Goal: Register for event/course

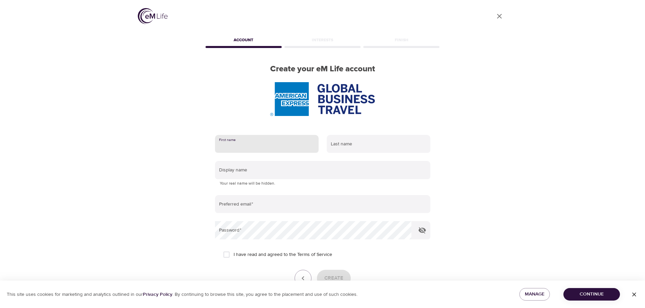
click at [254, 140] on input "text" at bounding box center [267, 144] width 104 height 18
type input "Gail"
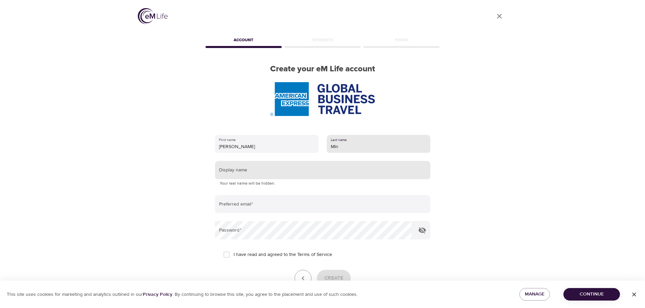
type input "mlnarik"
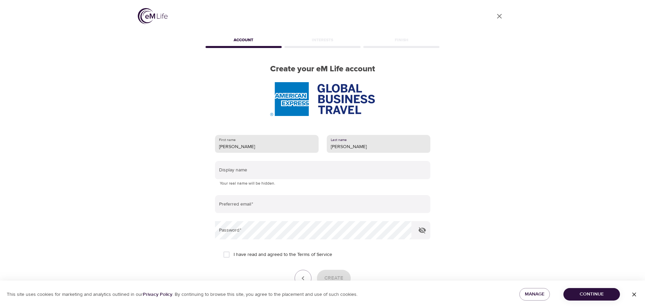
drag, startPoint x: 347, startPoint y: 149, endPoint x: 280, endPoint y: 142, distance: 66.7
click at [286, 145] on div "First name Gail Last name mlnarik" at bounding box center [322, 144] width 223 height 26
type input "Mlnarik"
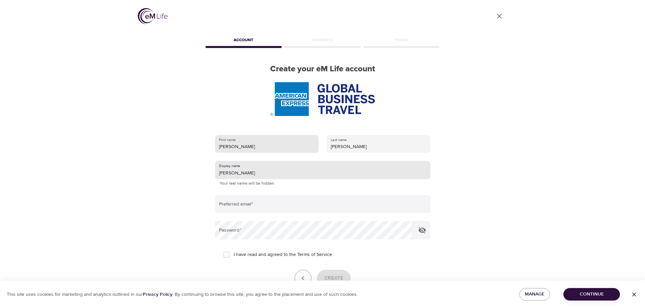
type input "[PERSON_NAME]"
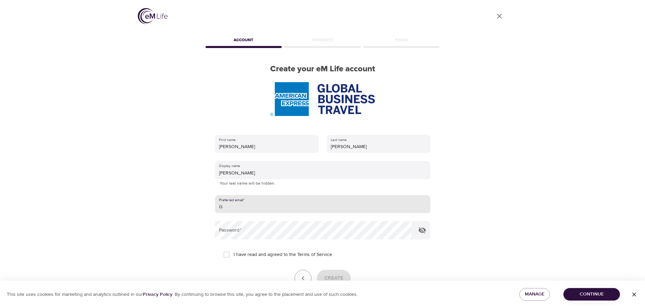
type input "Gail.L.Mlnarik@amexgbt.com"
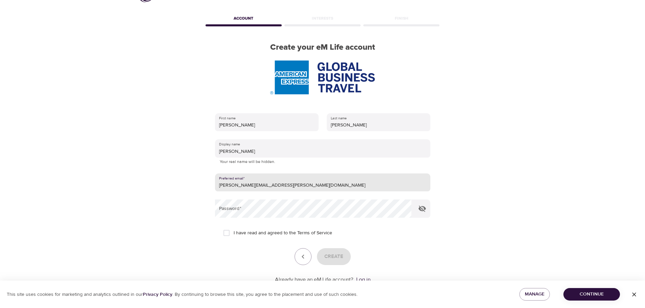
scroll to position [34, 0]
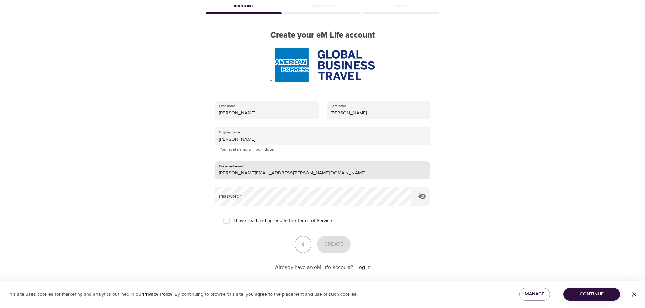
click at [229, 222] on input "I have read and agreed to the Terms of Service" at bounding box center [226, 221] width 14 height 14
checkbox input "true"
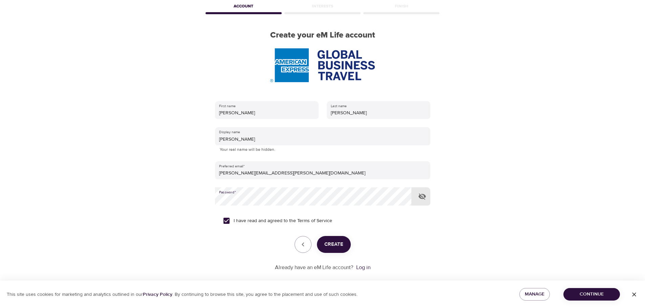
scroll to position [43, 0]
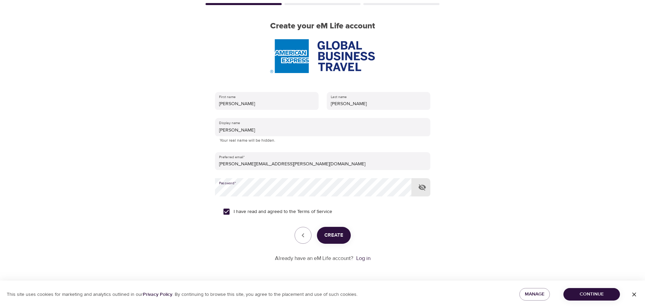
click at [342, 236] on span "Create" at bounding box center [333, 235] width 19 height 9
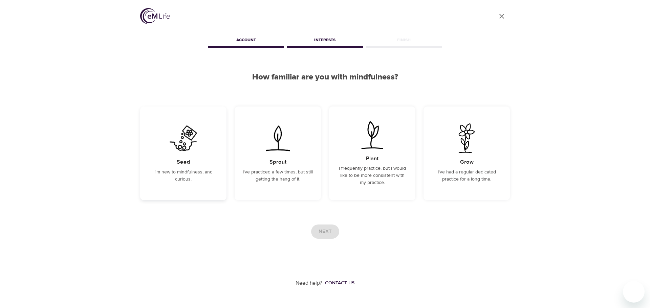
click at [171, 166] on div "Seed I'm new to mindfulness, and curious." at bounding box center [183, 154] width 86 height 94
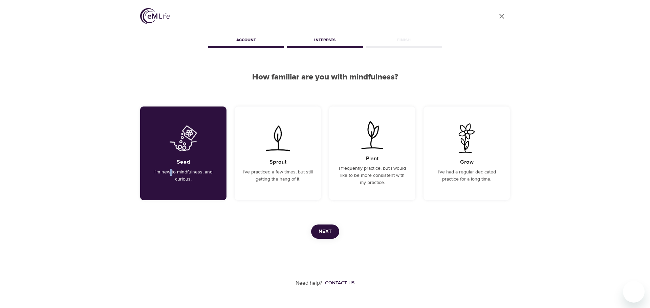
click at [329, 229] on span "Next" at bounding box center [324, 231] width 13 height 9
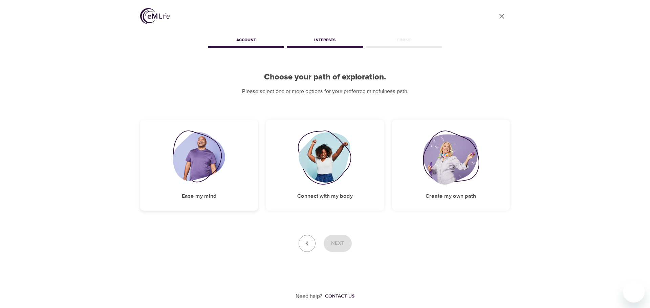
click at [202, 164] on img at bounding box center [199, 158] width 52 height 54
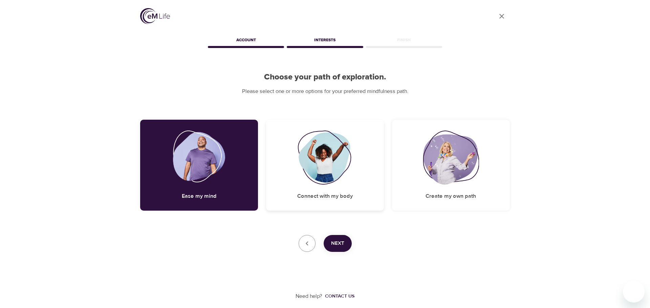
click at [318, 172] on img at bounding box center [324, 158] width 55 height 54
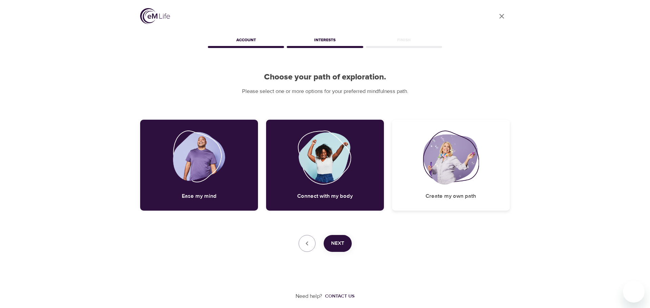
click at [456, 169] on img at bounding box center [451, 158] width 56 height 54
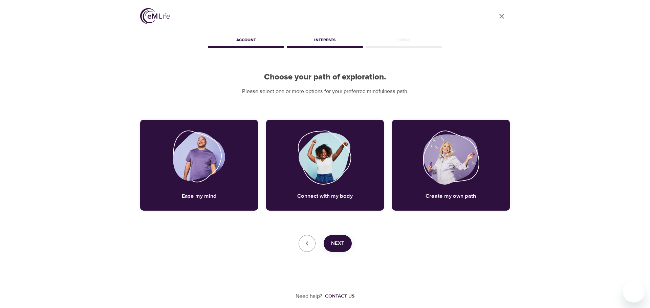
click at [340, 243] on span "Next" at bounding box center [337, 243] width 13 height 9
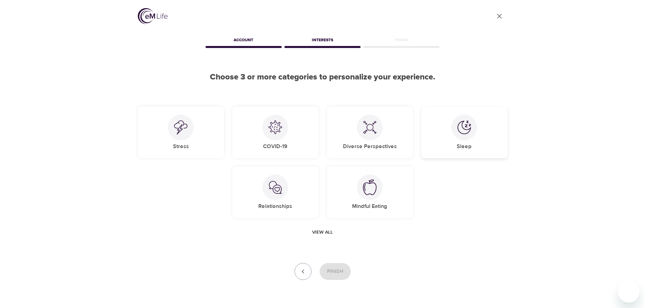
click at [482, 133] on div "Sleep" at bounding box center [464, 133] width 86 height 52
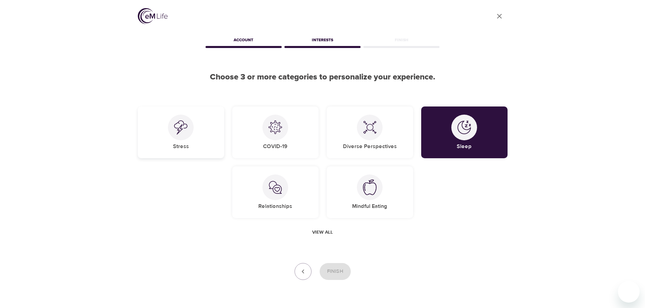
click at [210, 145] on div "Stress" at bounding box center [181, 133] width 86 height 52
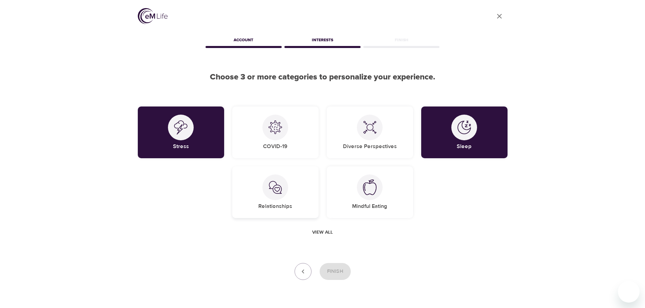
drag, startPoint x: 263, startPoint y: 186, endPoint x: 267, endPoint y: 186, distance: 3.7
click at [264, 186] on div at bounding box center [275, 188] width 26 height 26
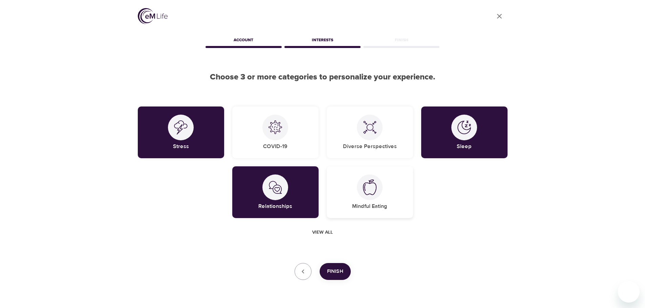
drag, startPoint x: 369, startPoint y: 189, endPoint x: 371, endPoint y: 195, distance: 6.2
click at [369, 189] on img at bounding box center [370, 188] width 14 height 16
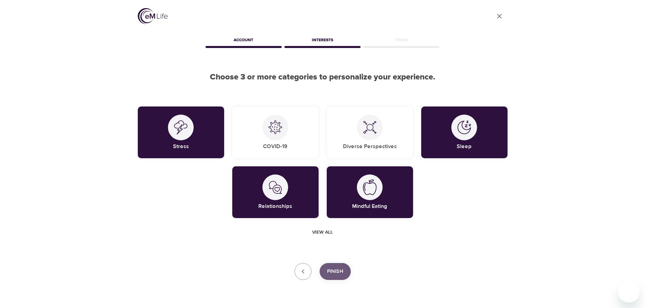
click at [335, 273] on span "Finish" at bounding box center [335, 271] width 16 height 9
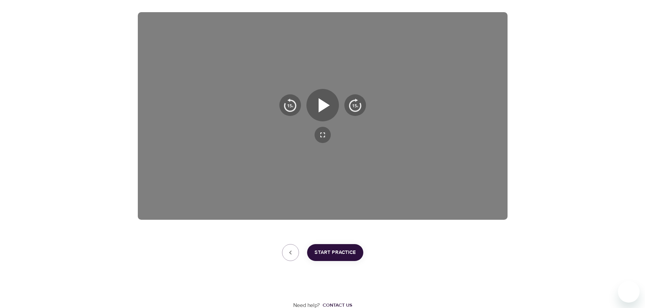
scroll to position [109, 0]
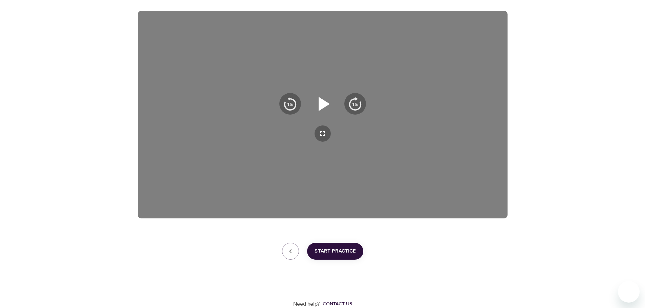
click at [323, 108] on icon "button" at bounding box center [323, 104] width 11 height 14
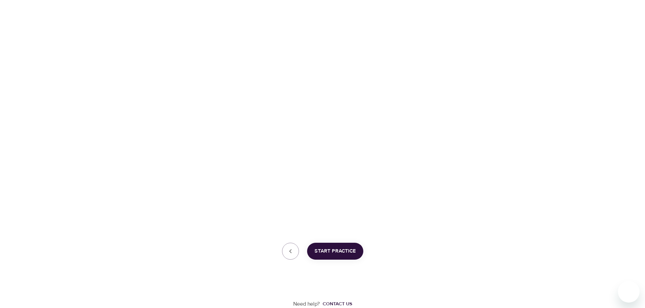
click at [344, 256] on button "Start Practice" at bounding box center [335, 251] width 56 height 17
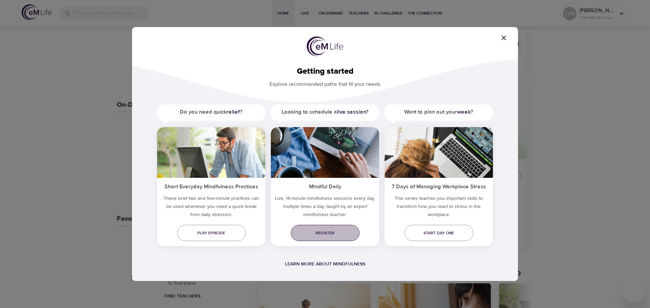
click at [325, 234] on span "Register" at bounding box center [325, 233] width 58 height 7
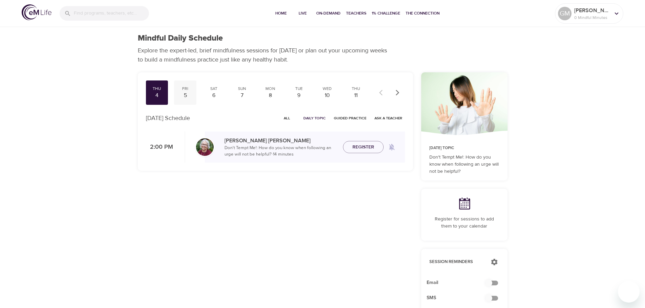
click at [186, 90] on div "Fri" at bounding box center [185, 89] width 17 height 6
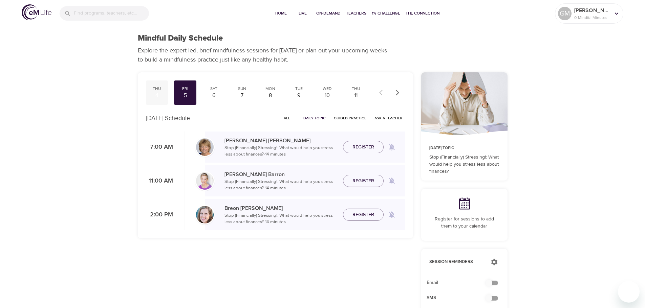
click at [154, 94] on div "4" at bounding box center [157, 96] width 17 height 8
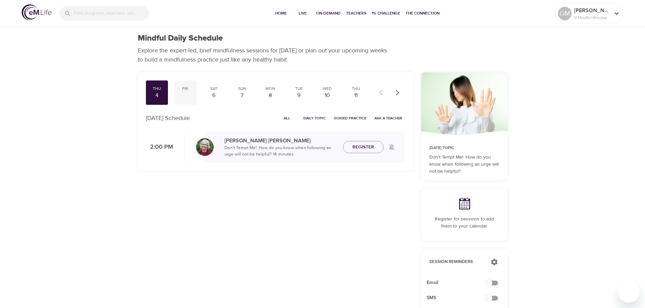
click at [187, 93] on div "5" at bounding box center [185, 96] width 17 height 8
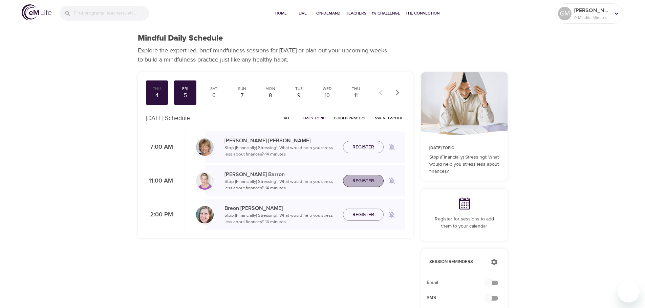
click at [362, 180] on span "Register" at bounding box center [363, 181] width 22 height 8
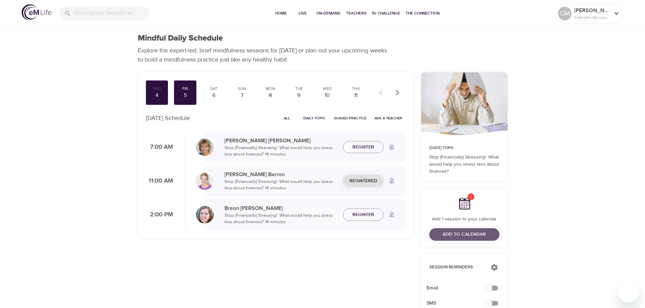
click at [450, 231] on span "Add to Calendar" at bounding box center [463, 234] width 43 height 8
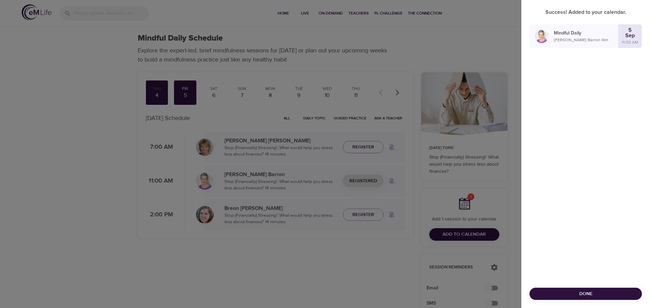
click at [584, 293] on span "Done" at bounding box center [586, 294] width 102 height 8
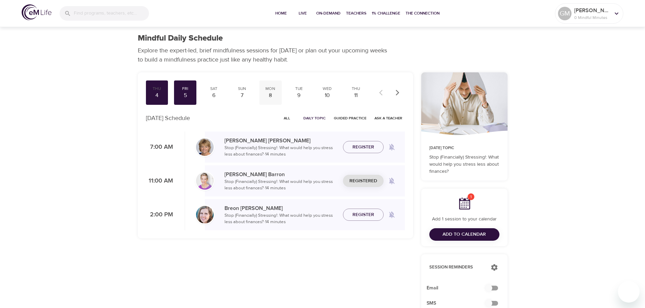
click at [268, 93] on div "8" at bounding box center [270, 96] width 17 height 8
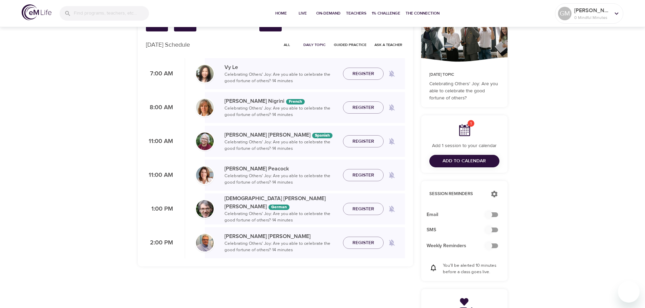
scroll to position [102, 0]
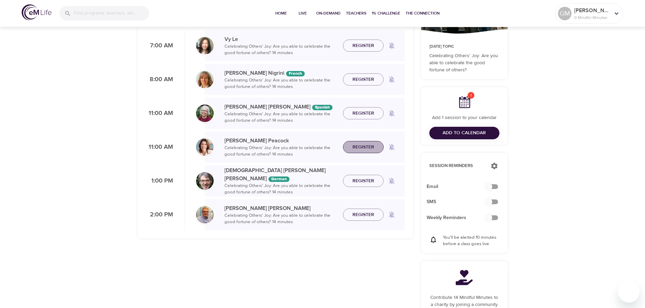
click at [371, 145] on span "Register" at bounding box center [363, 147] width 22 height 8
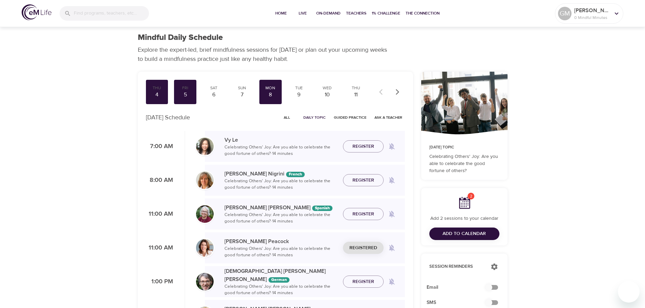
scroll to position [0, 0]
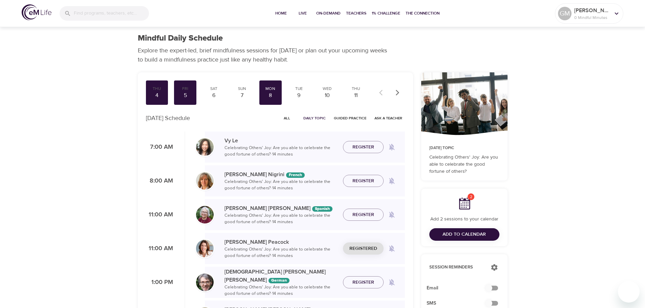
click at [399, 92] on icon "button" at bounding box center [397, 92] width 7 height 7
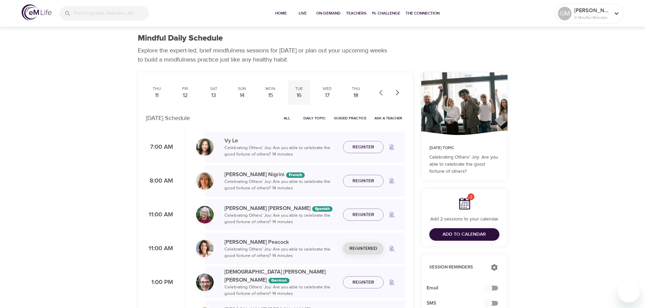
click at [300, 93] on div "16" at bounding box center [298, 96] width 17 height 8
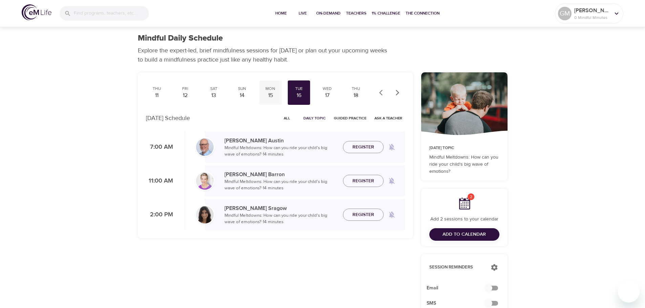
click at [273, 92] on div "15" at bounding box center [270, 96] width 17 height 8
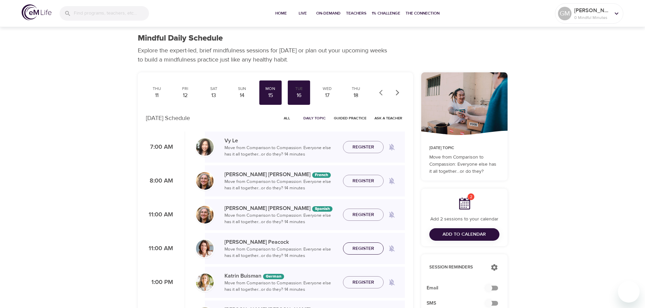
click at [362, 251] on span "Register" at bounding box center [363, 249] width 22 height 8
click at [399, 94] on icon "button" at bounding box center [397, 92] width 7 height 7
click at [300, 94] on div "23" at bounding box center [298, 96] width 17 height 8
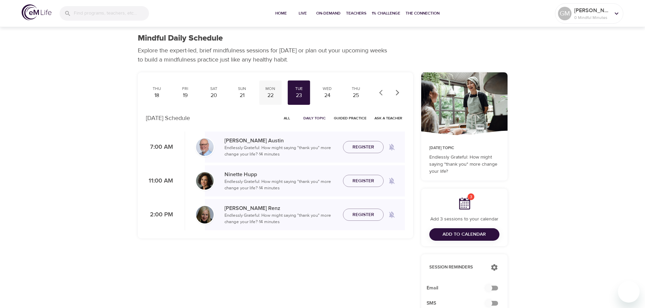
click at [269, 92] on div "22" at bounding box center [270, 96] width 17 height 8
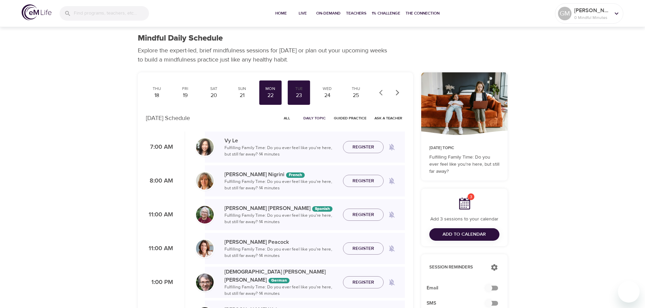
scroll to position [34, 0]
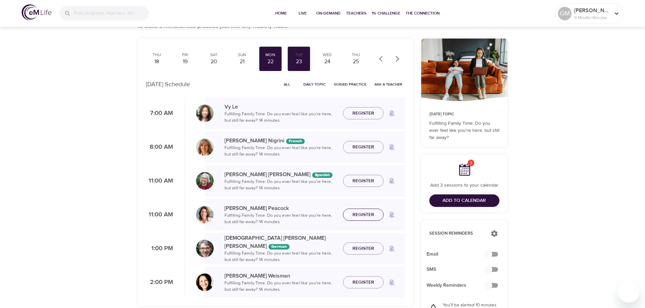
click at [366, 214] on span "Register" at bounding box center [363, 215] width 22 height 8
click at [461, 198] on span "Add to Calendar" at bounding box center [463, 201] width 43 height 8
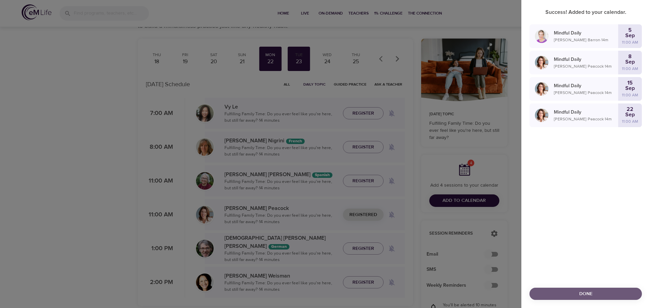
click at [582, 292] on span "Done" at bounding box center [586, 294] width 102 height 8
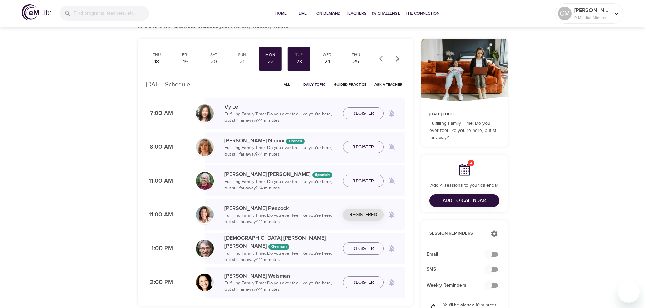
scroll to position [68, 0]
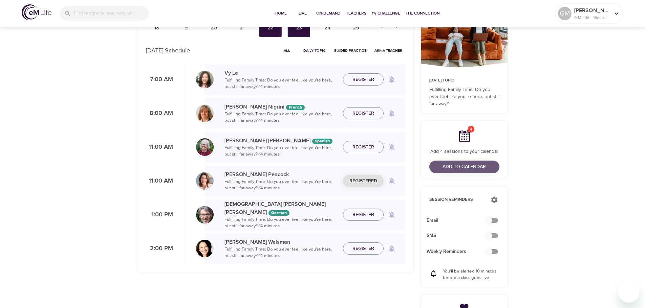
click at [463, 167] on span "Add to Calendar" at bounding box center [463, 167] width 43 height 8
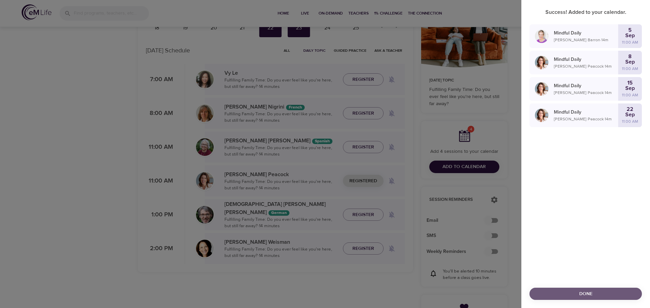
drag, startPoint x: 582, startPoint y: 296, endPoint x: 611, endPoint y: 217, distance: 84.8
click at [582, 296] on span "Done" at bounding box center [586, 294] width 102 height 8
